Goal: Task Accomplishment & Management: Manage account settings

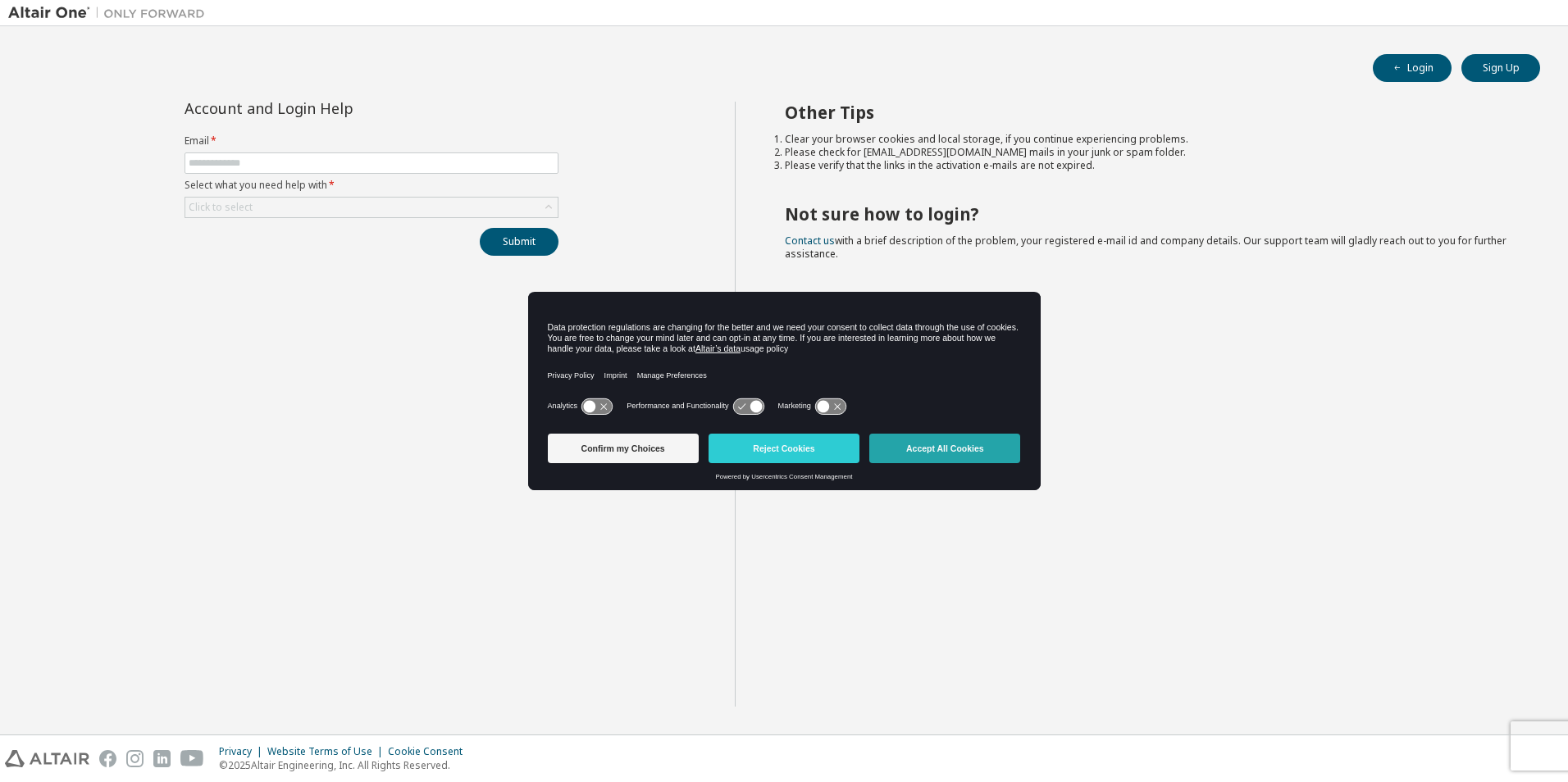
click at [932, 446] on button "Accept All Cookies" at bounding box center [944, 448] width 151 height 29
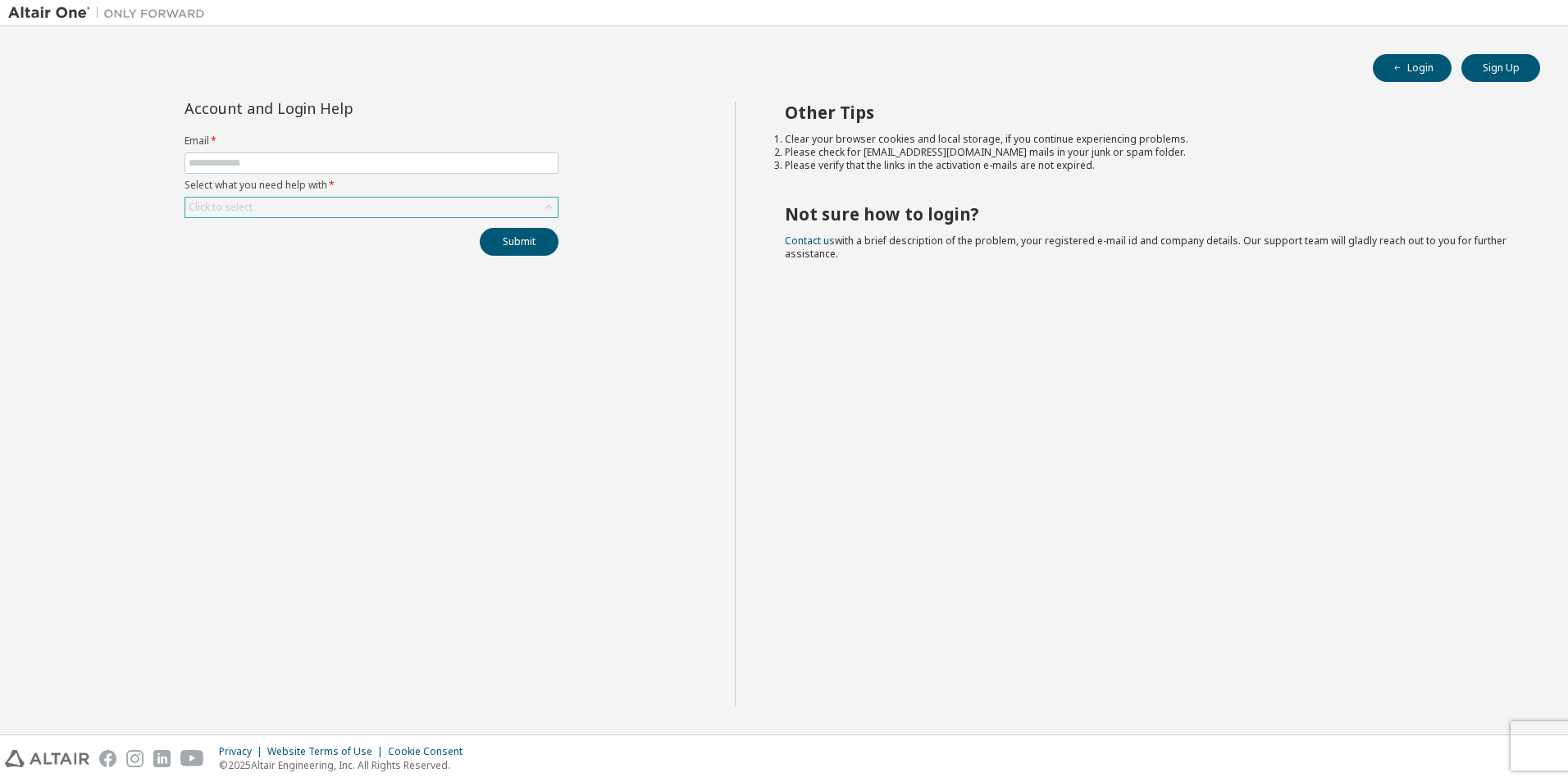
click at [336, 198] on div "Click to select" at bounding box center [371, 207] width 372 height 20
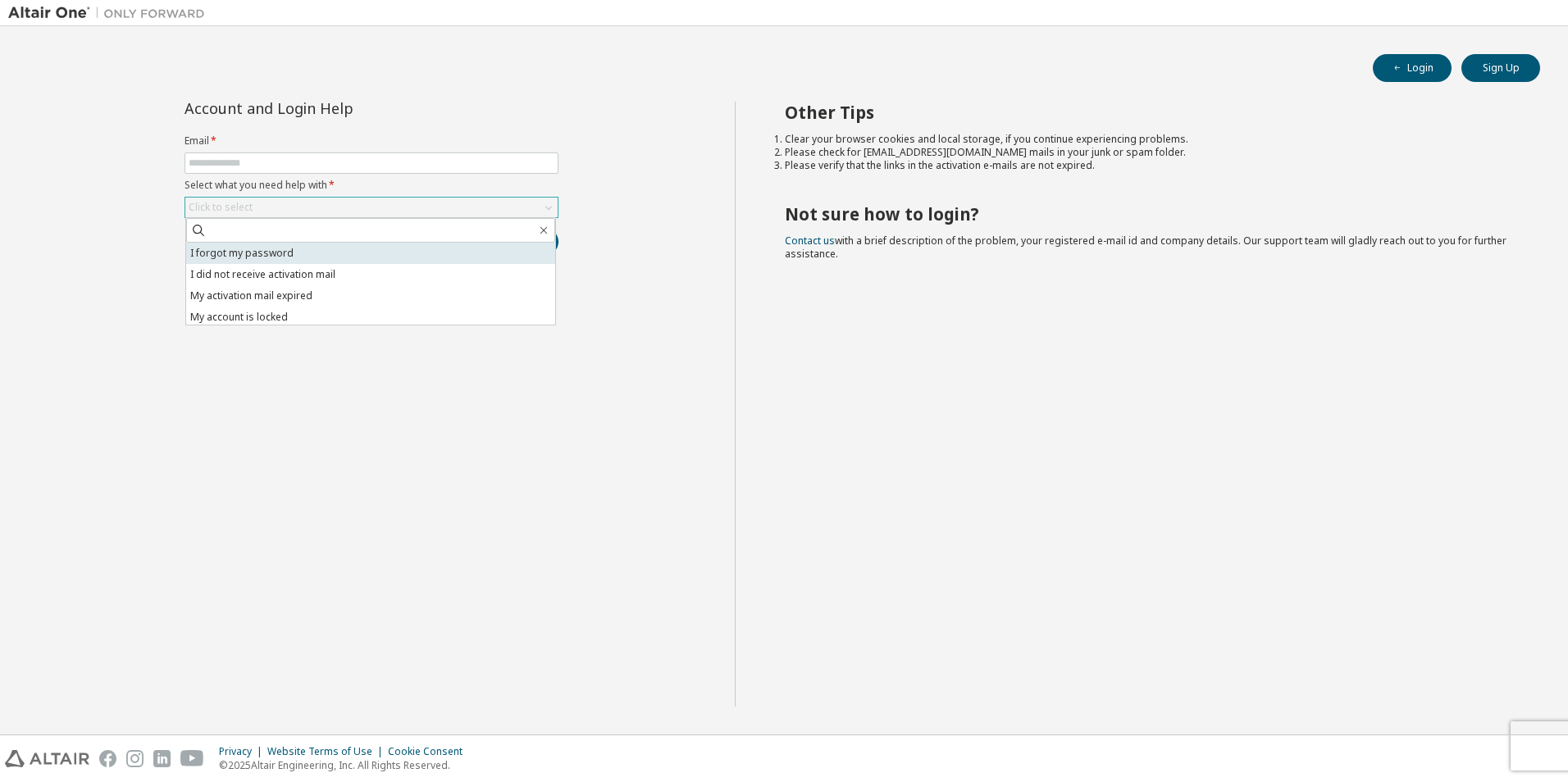
click at [282, 254] on li "I forgot my password" at bounding box center [371, 254] width 369 height 21
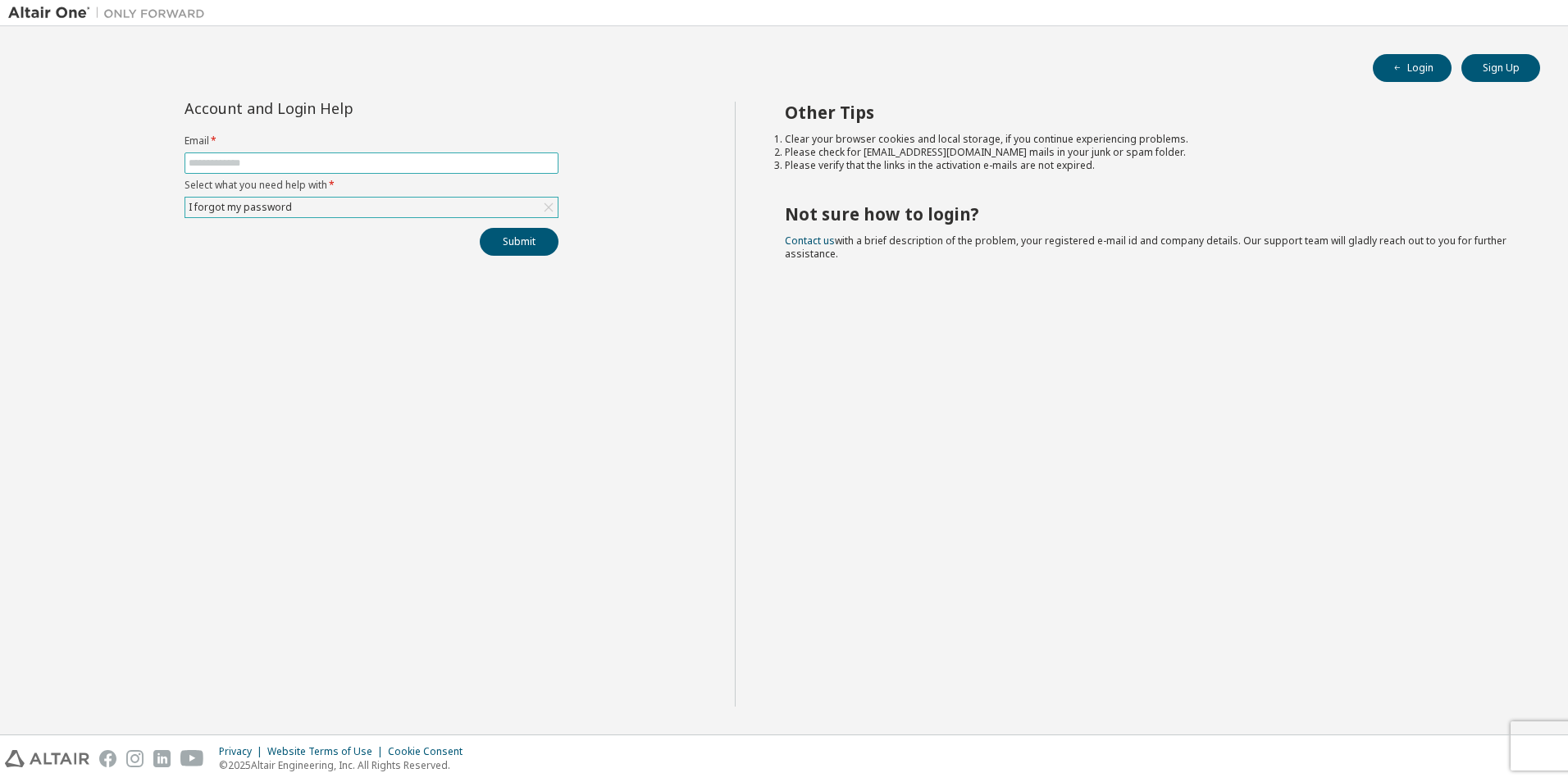
click at [304, 169] on input "text" at bounding box center [371, 162] width 366 height 13
type input "**********"
click at [527, 243] on button "Submit" at bounding box center [518, 241] width 79 height 28
